Goal: Information Seeking & Learning: Check status

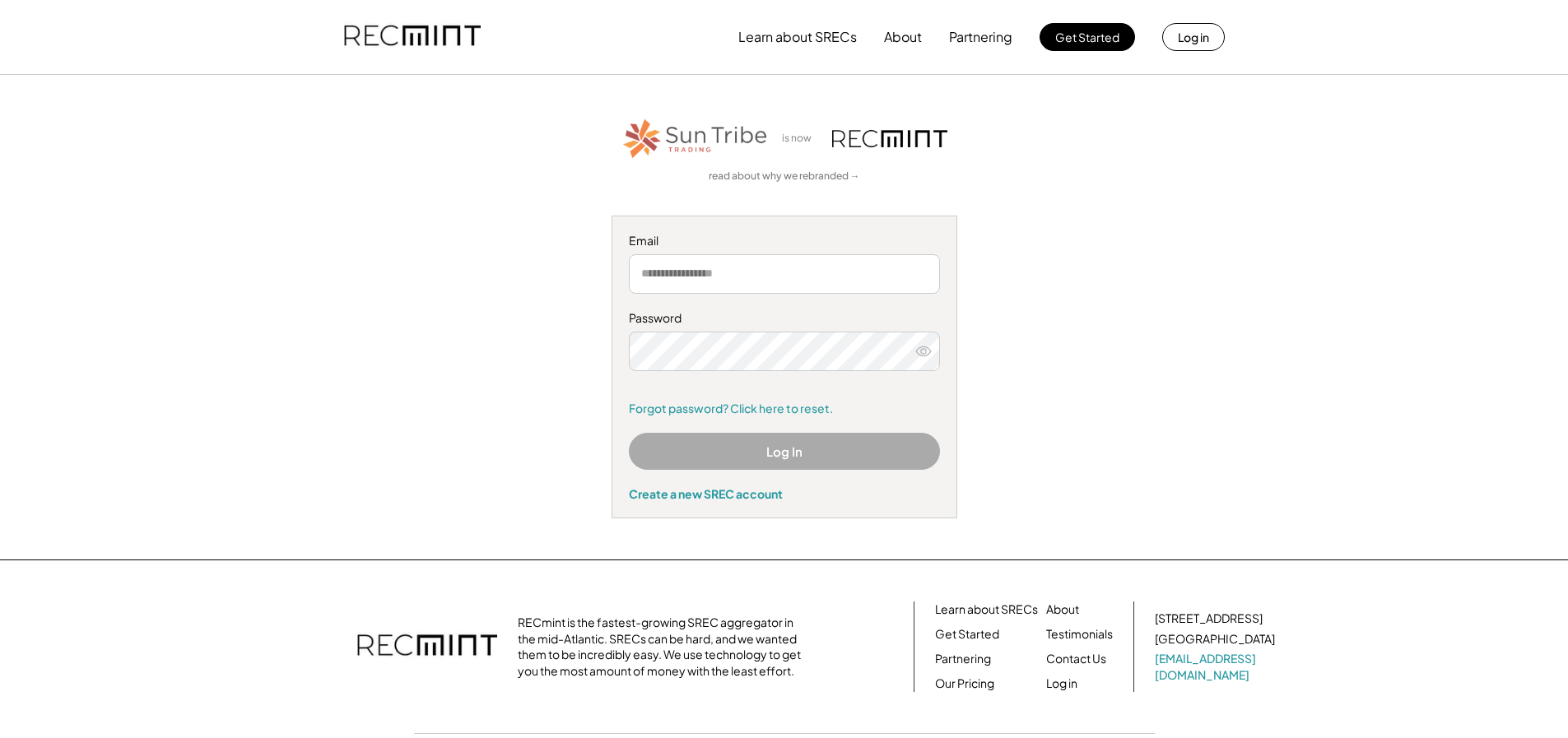
click at [682, 270] on input "email" at bounding box center [784, 274] width 311 height 39
type input "**********"
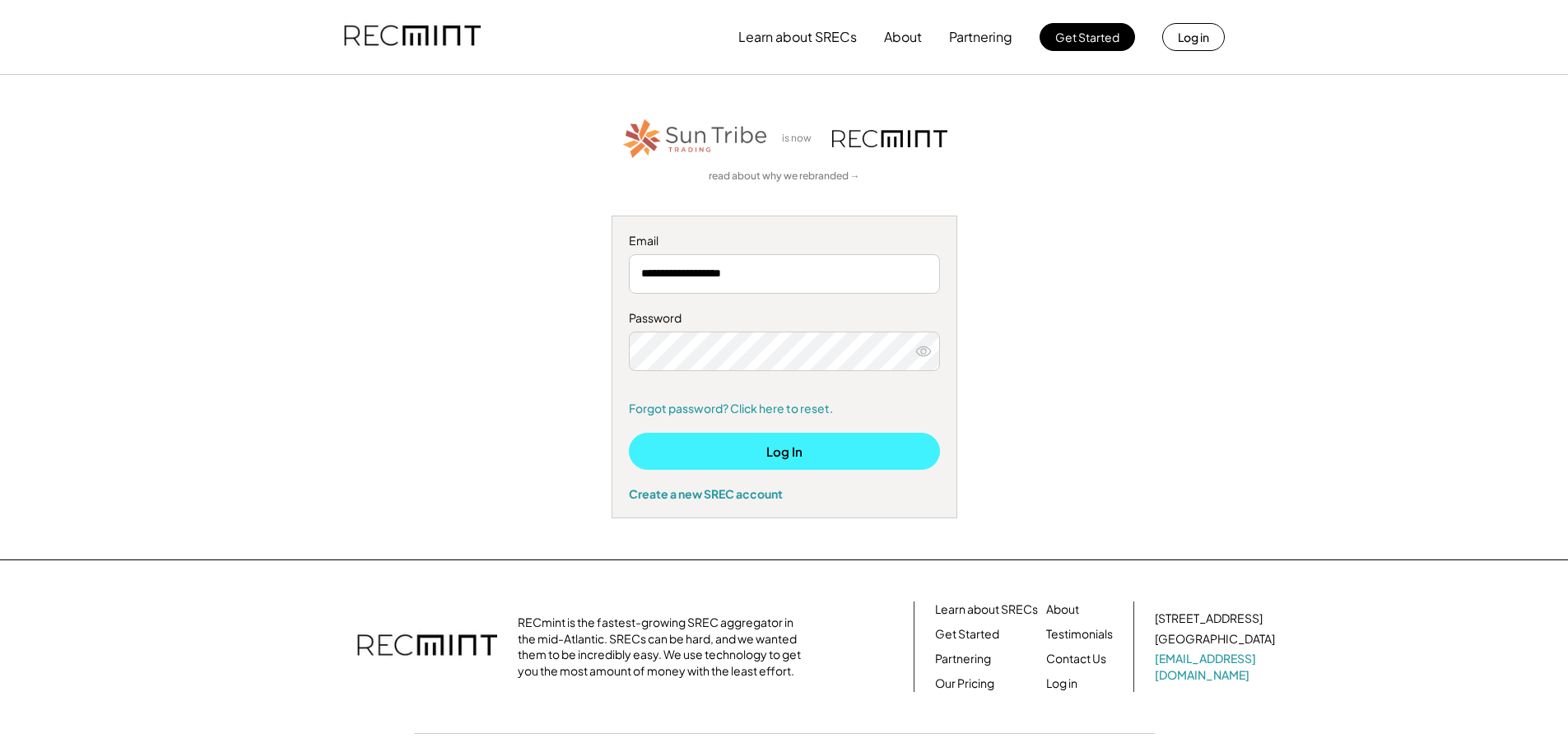
click at [773, 438] on button "Log In" at bounding box center [784, 451] width 311 height 37
click at [813, 447] on button "Log In" at bounding box center [784, 451] width 311 height 37
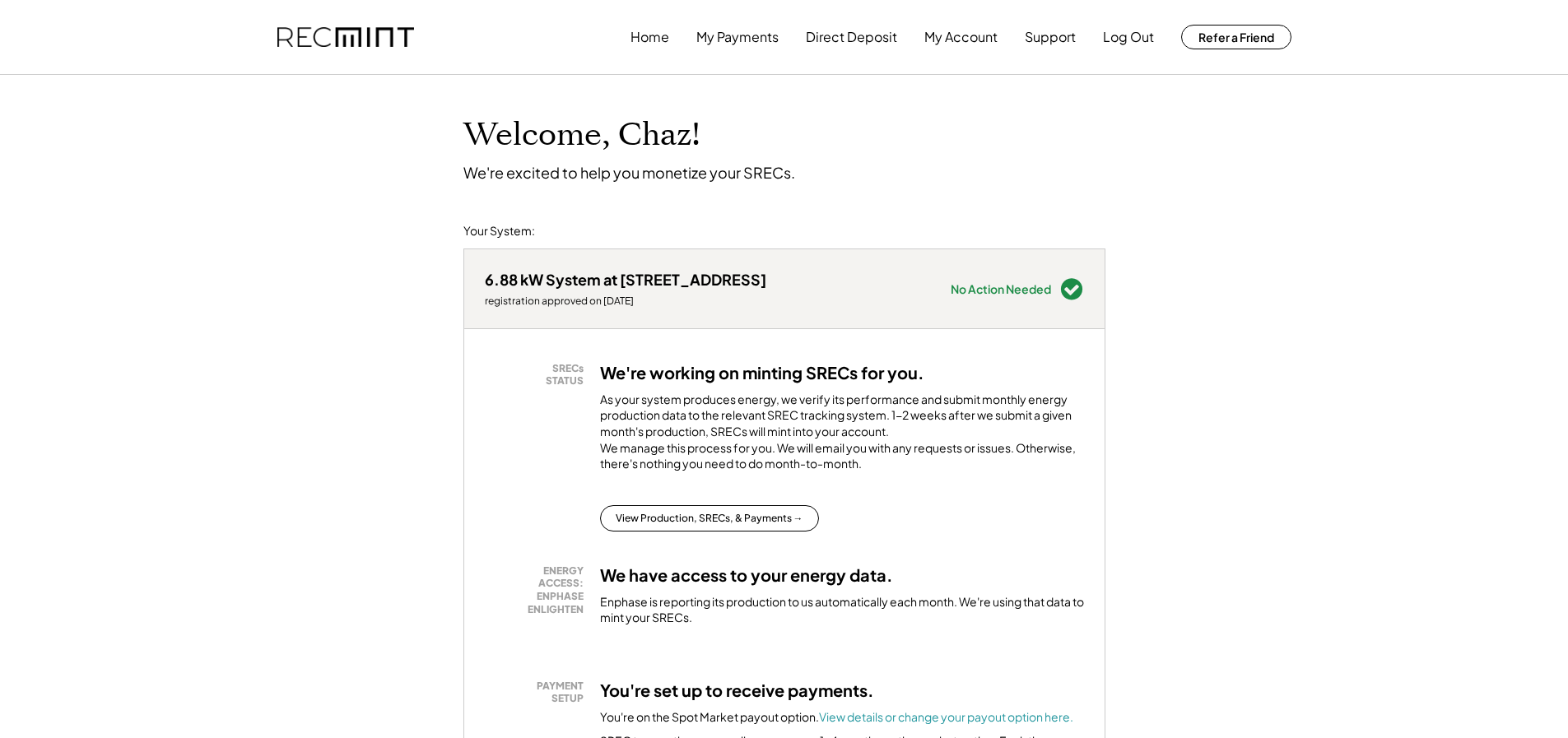
scroll to position [247, 0]
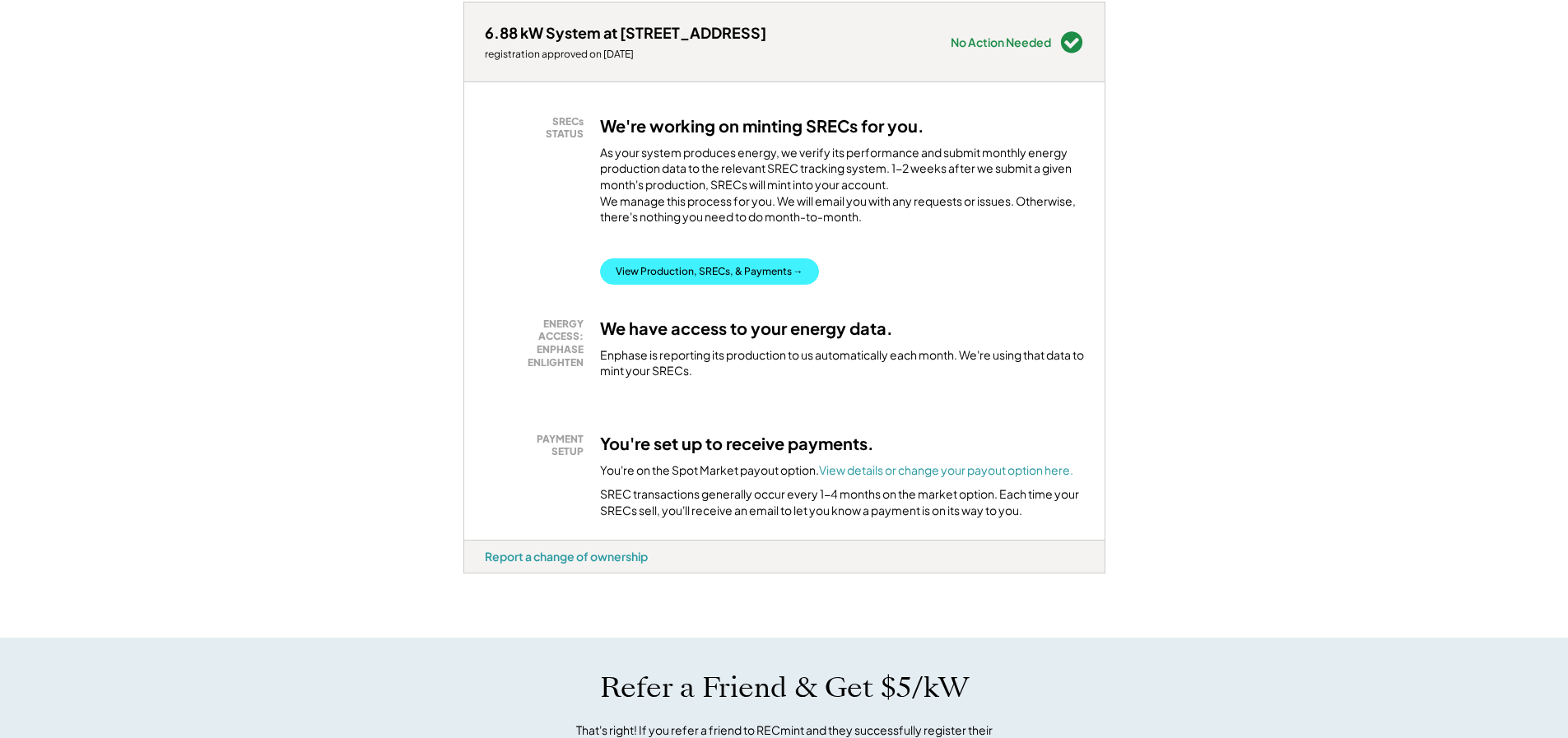
click at [699, 285] on button "View Production, SRECs, & Payments →" at bounding box center [710, 272] width 219 height 27
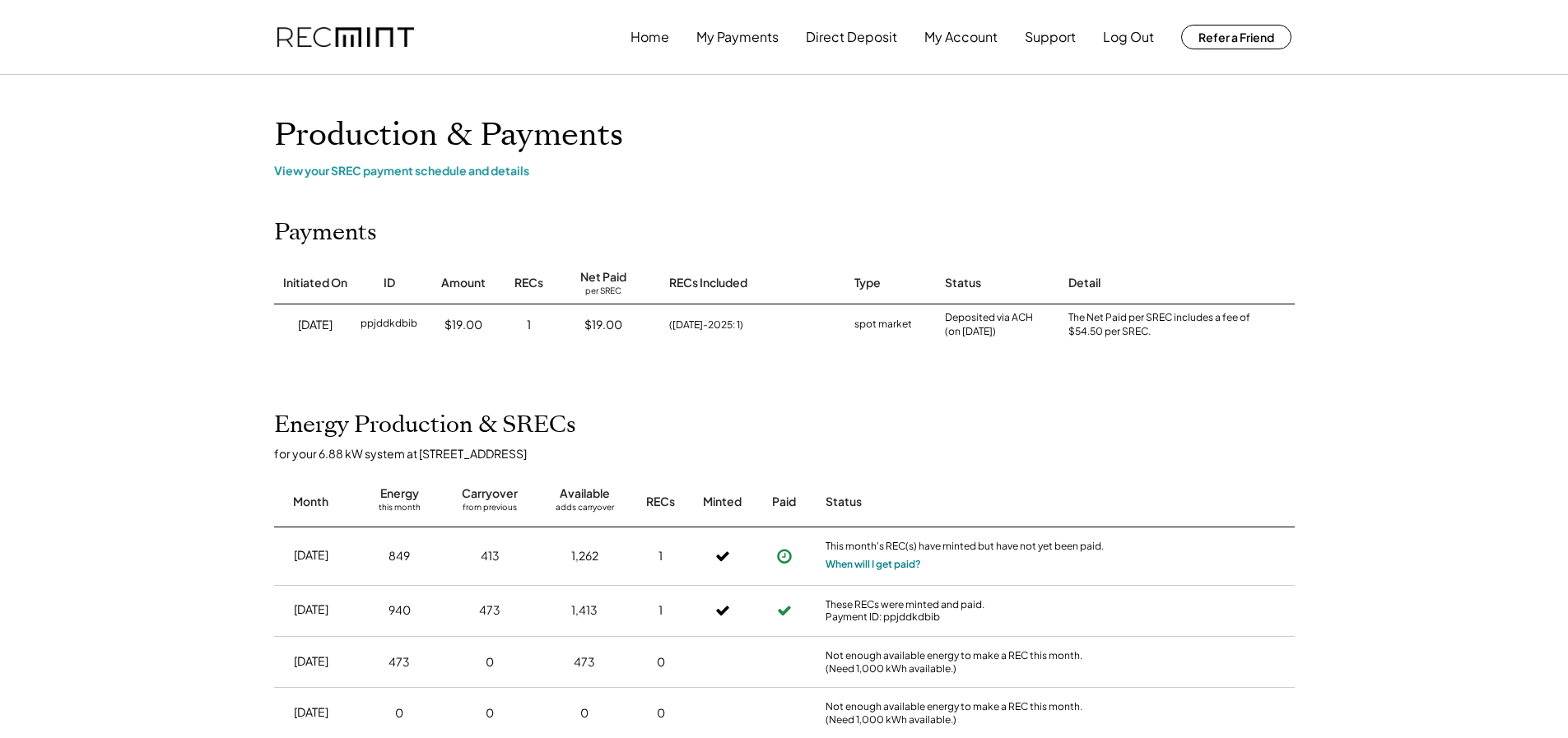
click at [875, 564] on button "When will I get paid?" at bounding box center [874, 564] width 95 height 16
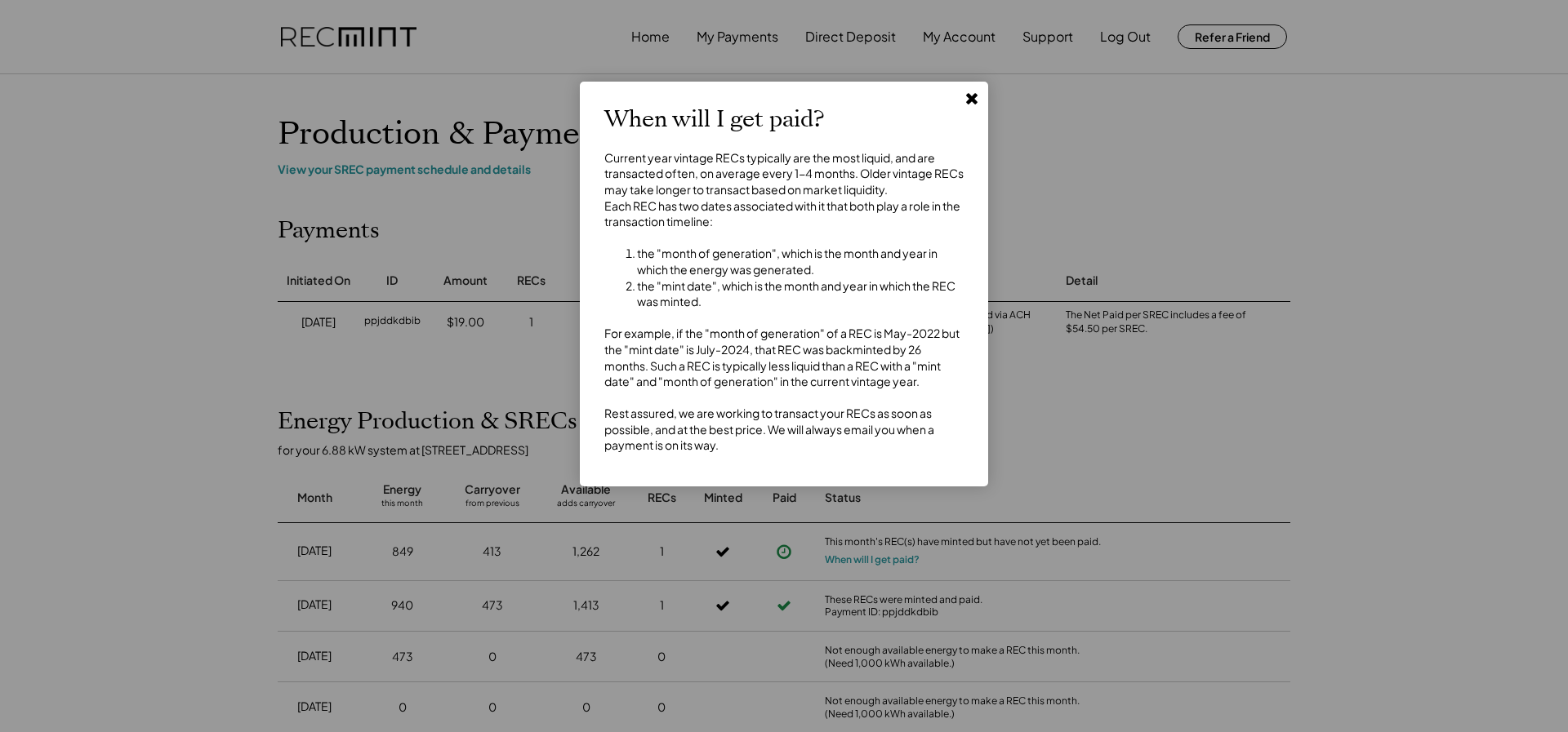
click at [968, 95] on use at bounding box center [972, 98] width 11 height 11
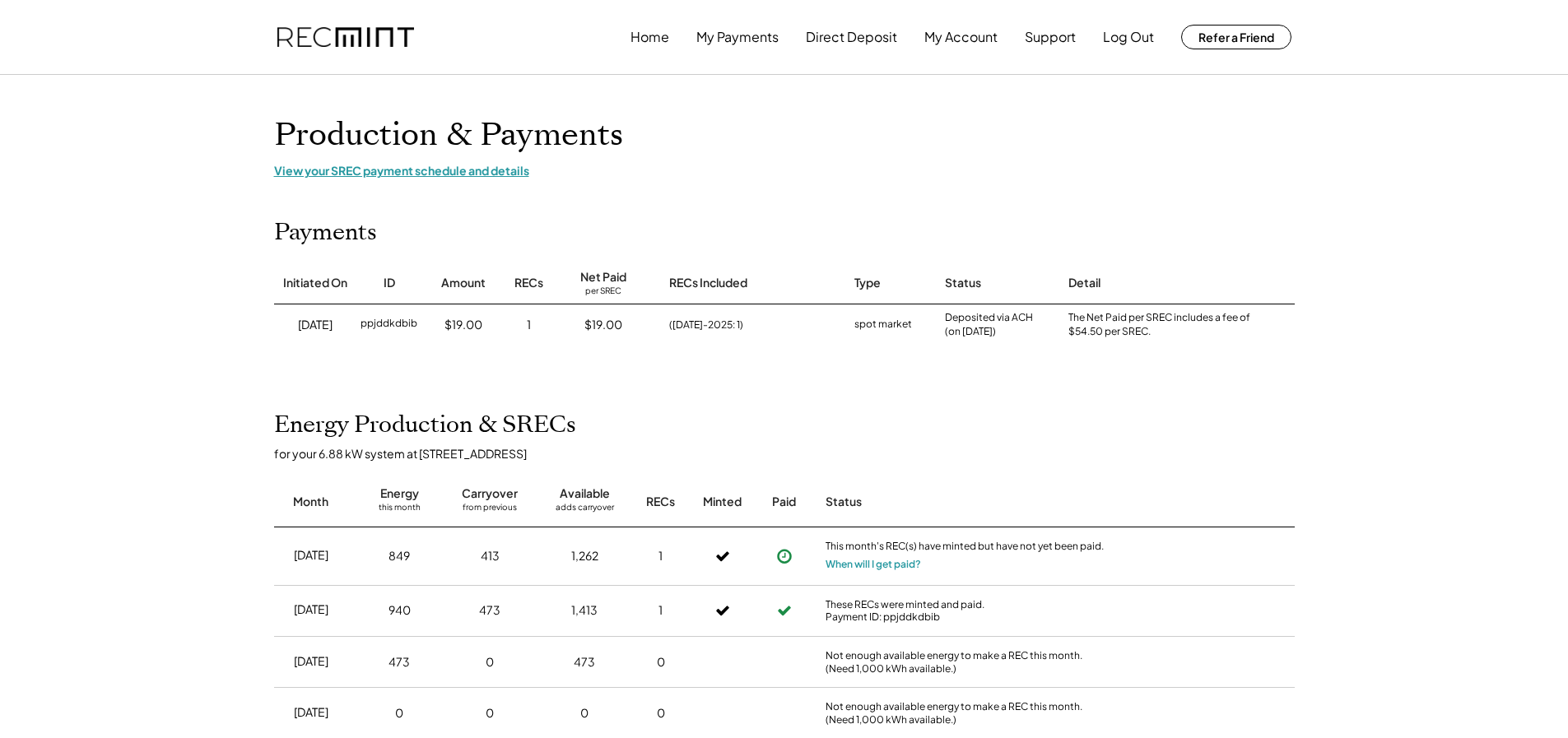
click at [481, 171] on div "View your SREC payment schedule and details" at bounding box center [784, 171] width 1021 height 15
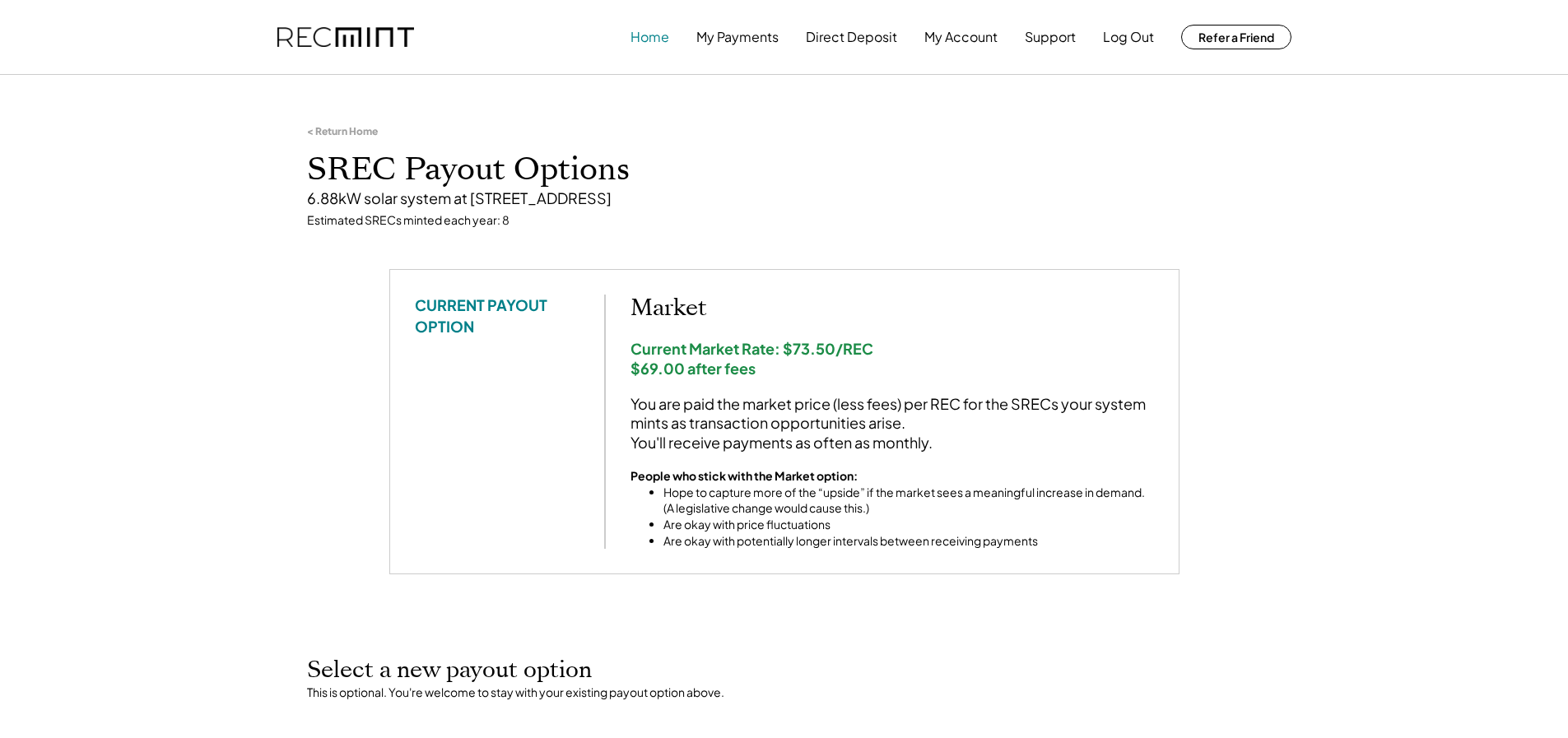
click at [657, 46] on button "Home" at bounding box center [650, 37] width 39 height 33
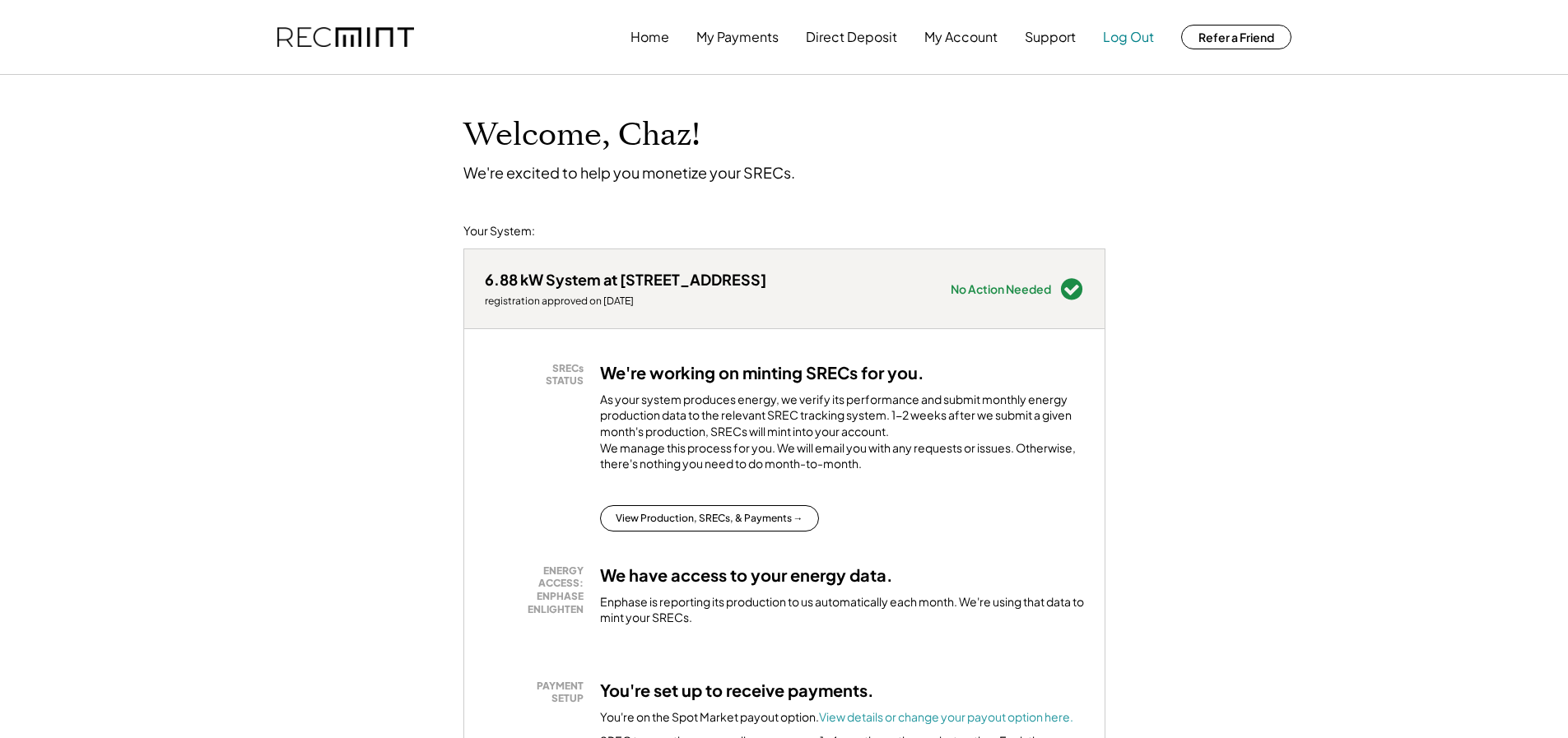
click at [1145, 43] on button "Log Out" at bounding box center [1129, 37] width 52 height 33
